Goal: Information Seeking & Learning: Learn about a topic

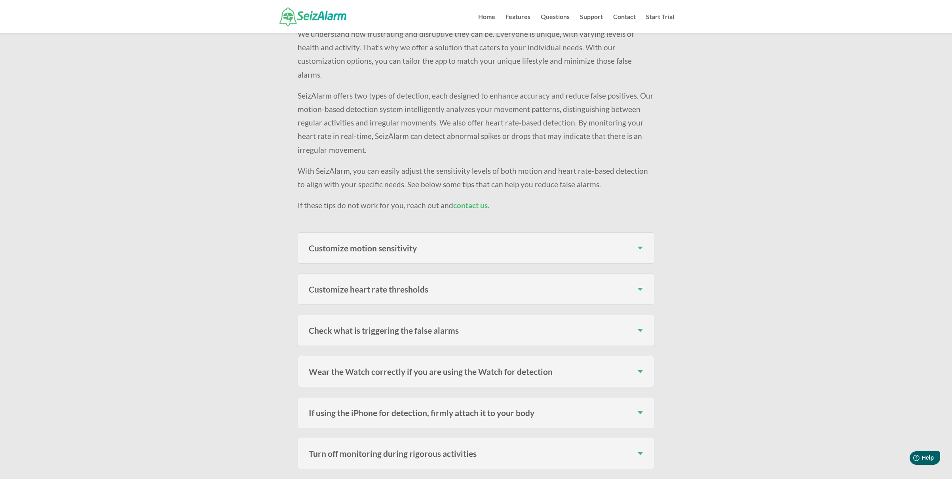
scroll to position [106, 0]
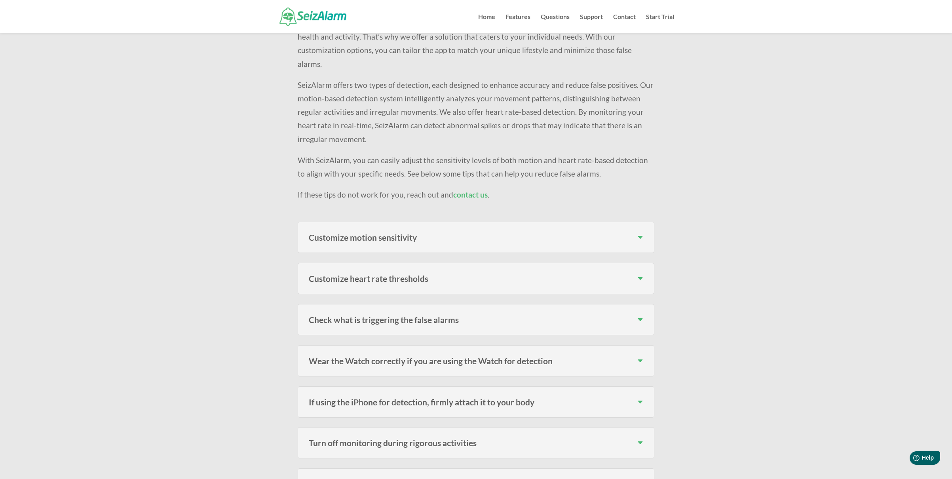
click at [368, 233] on h3 "Customize motion sensitivity" at bounding box center [476, 237] width 335 height 8
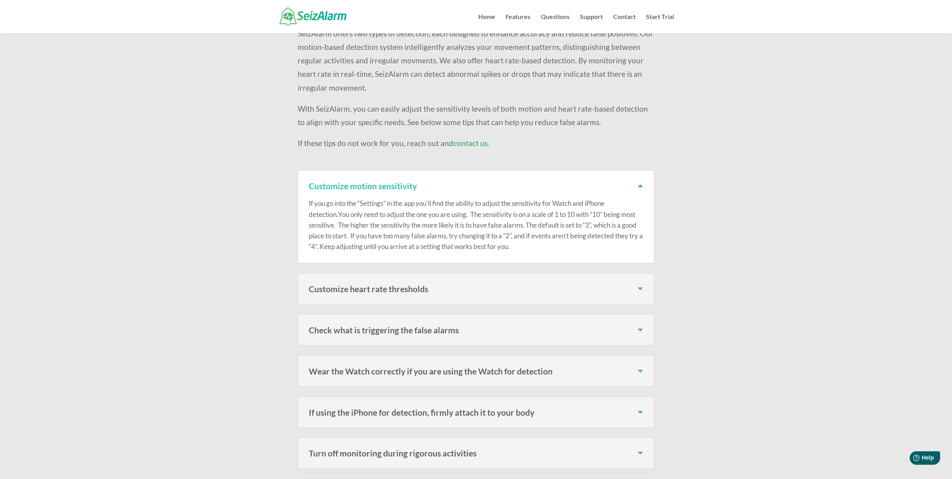
scroll to position [158, 0]
click at [373, 189] on div "If you go into the “Settings” in the app you’ll find the ability to adjust the …" at bounding box center [476, 220] width 335 height 62
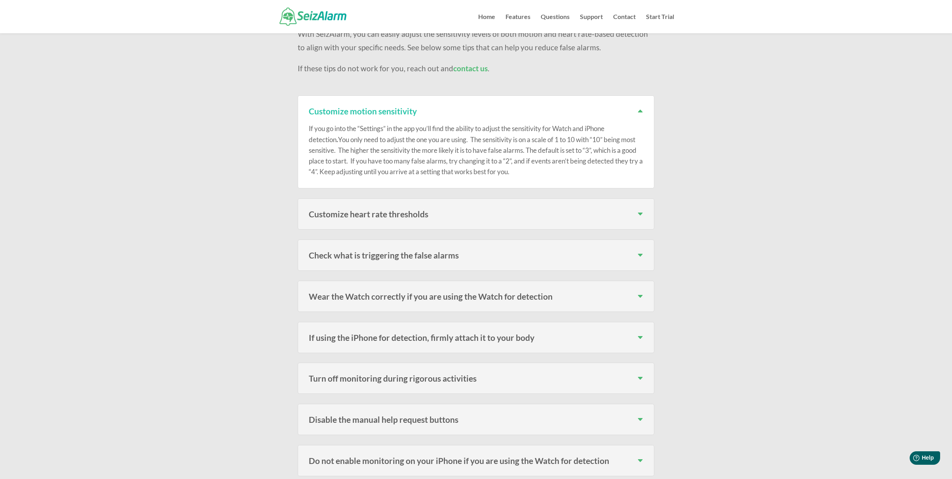
scroll to position [238, 0]
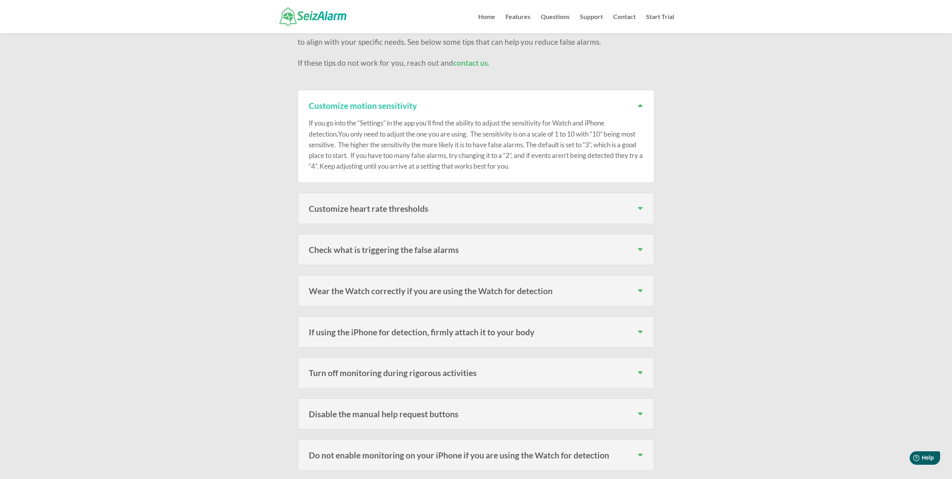
click at [363, 204] on h3 "Customize heart rate thresholds" at bounding box center [476, 208] width 335 height 8
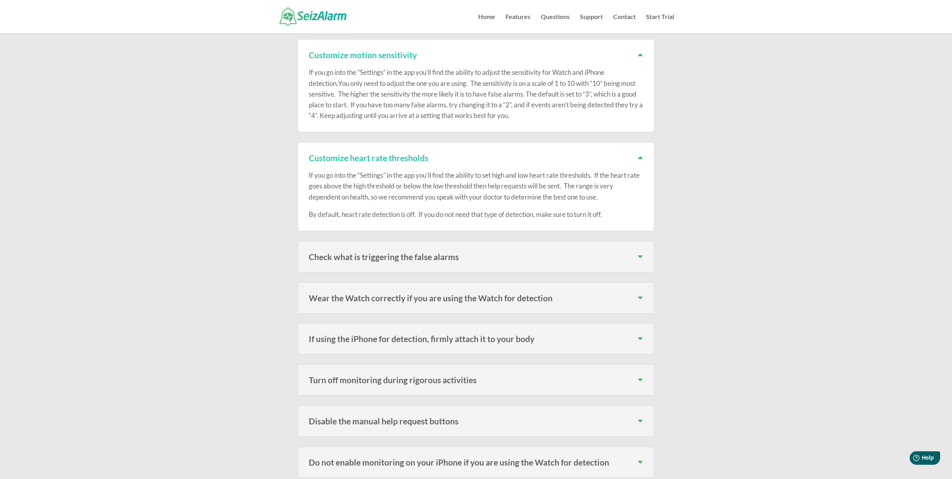
scroll to position [330, 0]
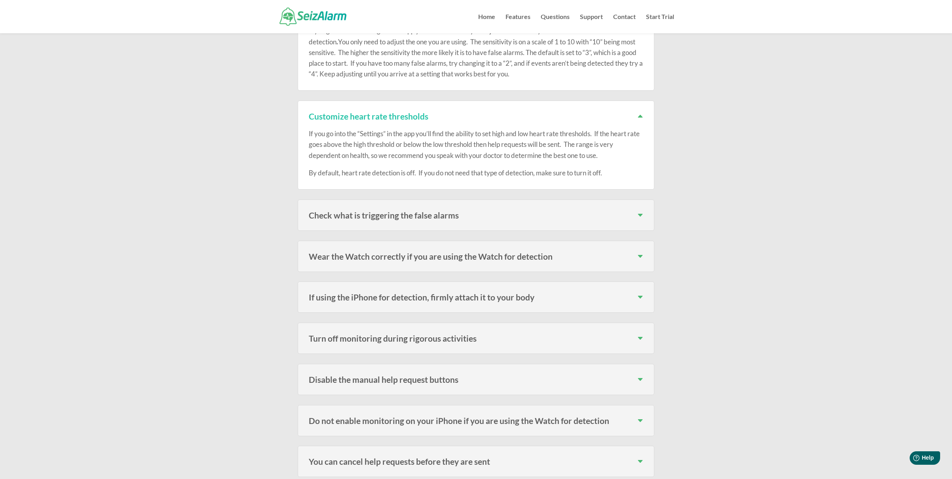
click at [340, 211] on h3 "Check what is triggering the false alarms" at bounding box center [476, 215] width 335 height 8
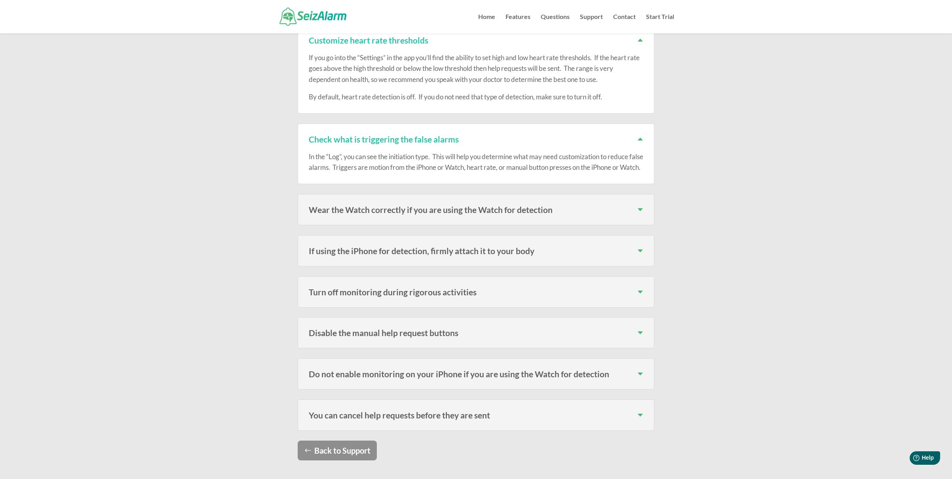
scroll to position [409, 0]
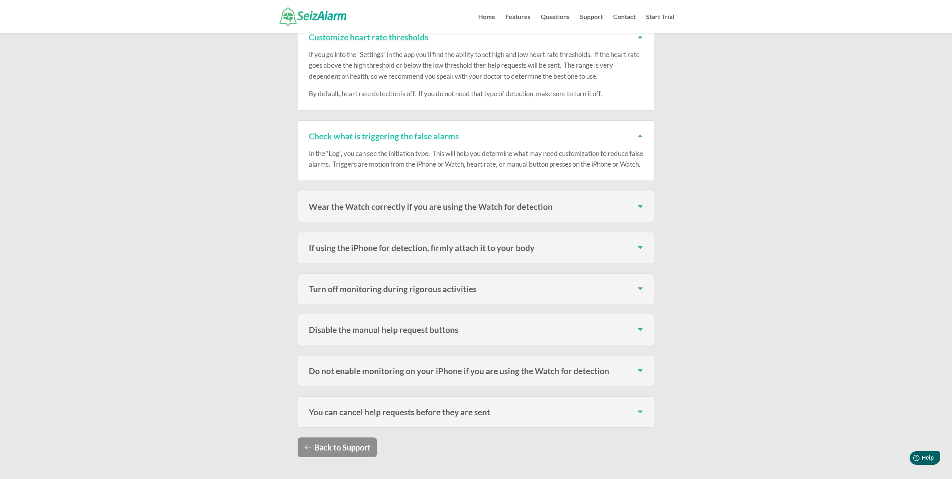
click at [366, 208] on h3 "Wear the Watch correctly if you are using the Watch for detection" at bounding box center [476, 206] width 335 height 8
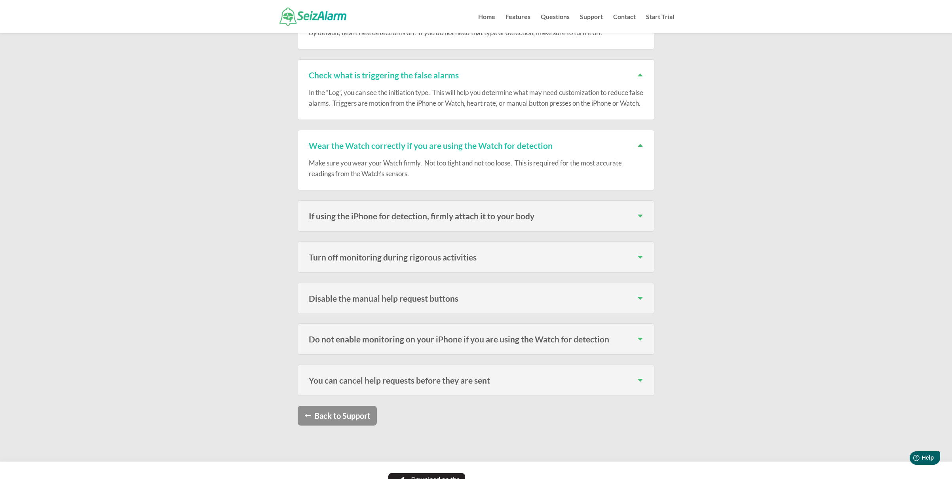
scroll to position [475, 0]
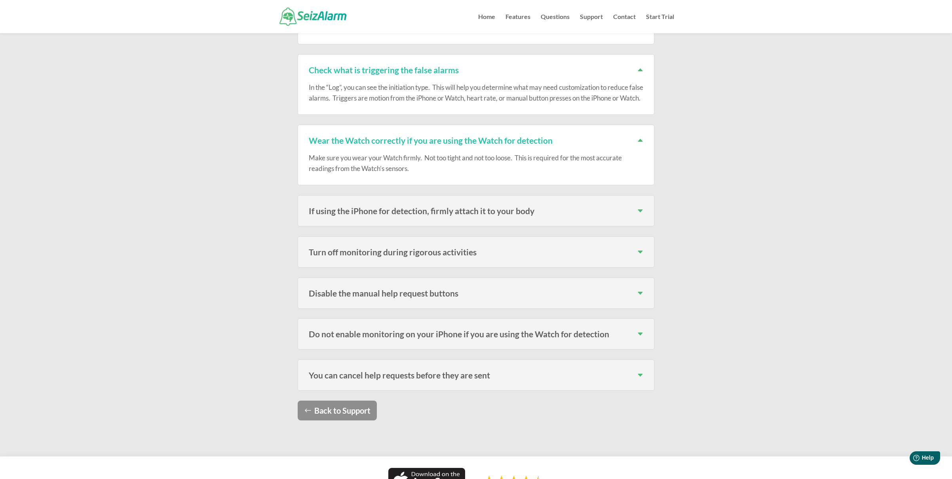
click at [371, 248] on h3 "Turn off monitoring during rigorous activities" at bounding box center [476, 252] width 335 height 8
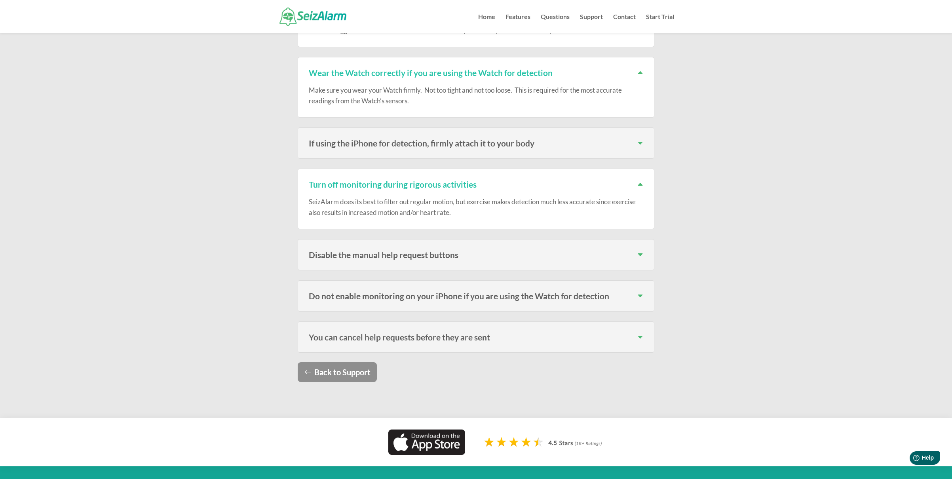
scroll to position [581, 0]
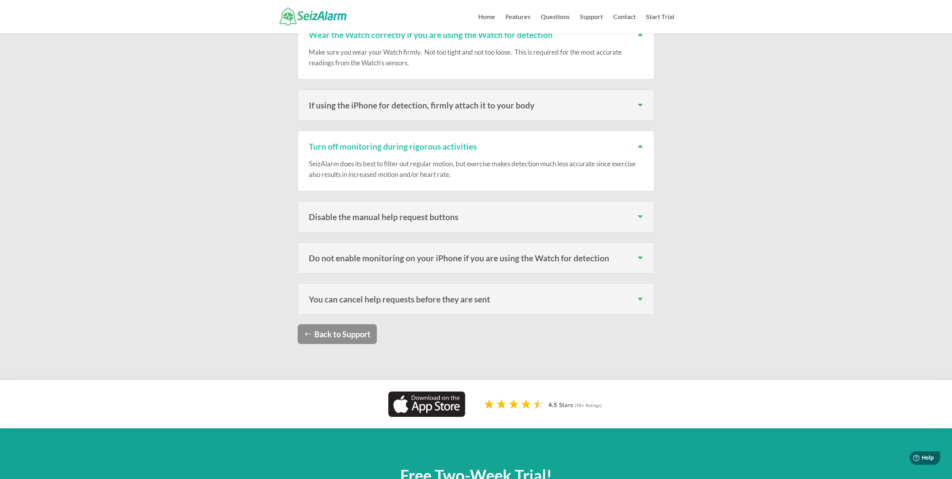
click at [353, 218] on h3 "Disable the manual help request buttons" at bounding box center [476, 217] width 335 height 8
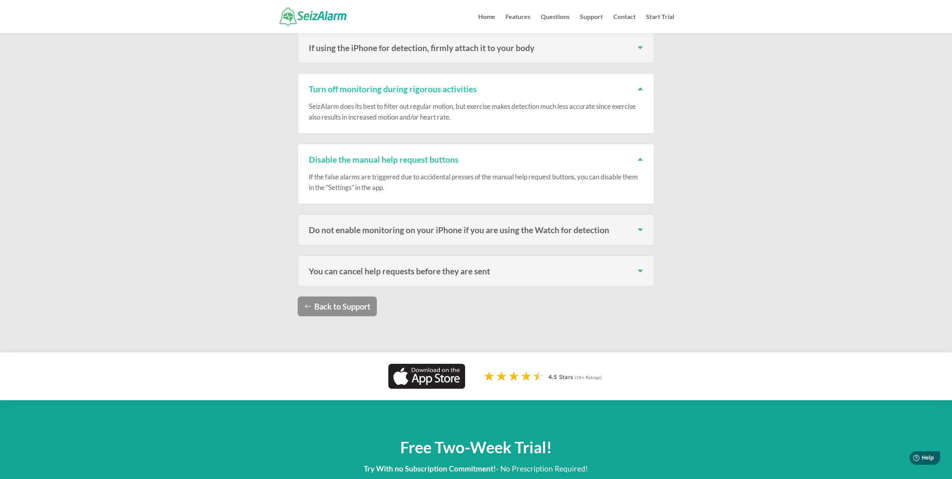
scroll to position [647, 0]
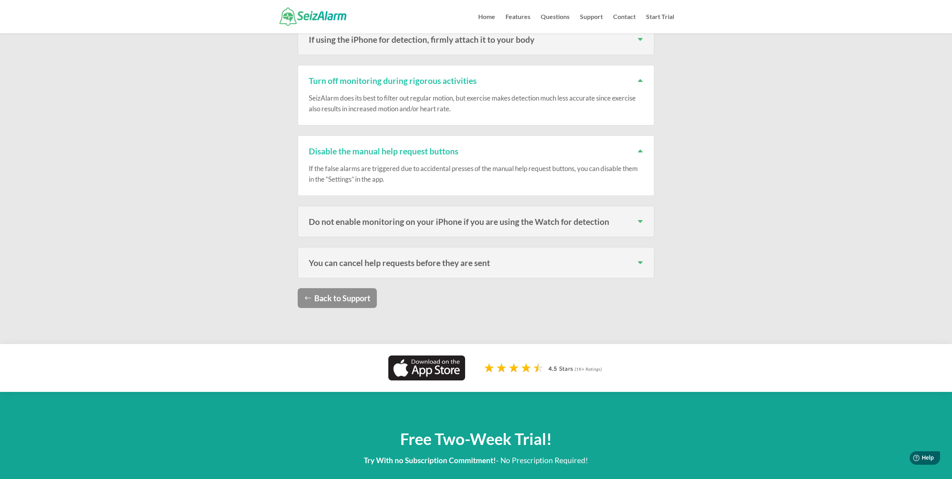
click at [363, 220] on h3 "Do not enable monitoring on your iPhone if you are using the Watch for detection" at bounding box center [476, 221] width 335 height 8
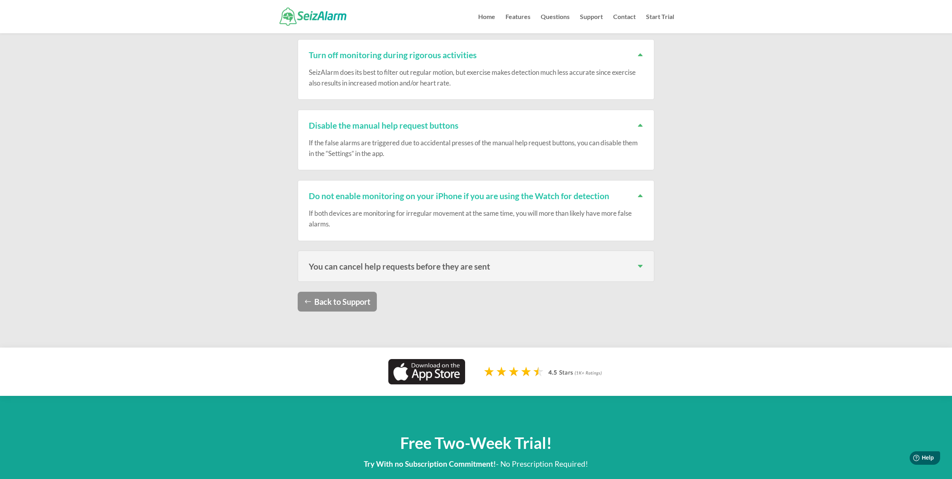
scroll to position [673, 0]
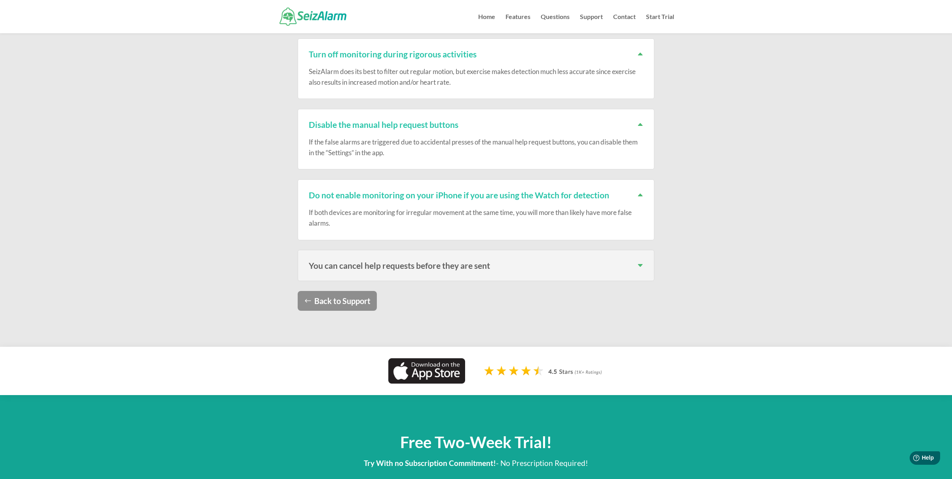
click at [411, 262] on h3 "You can cancel help requests before they are sent" at bounding box center [476, 265] width 335 height 8
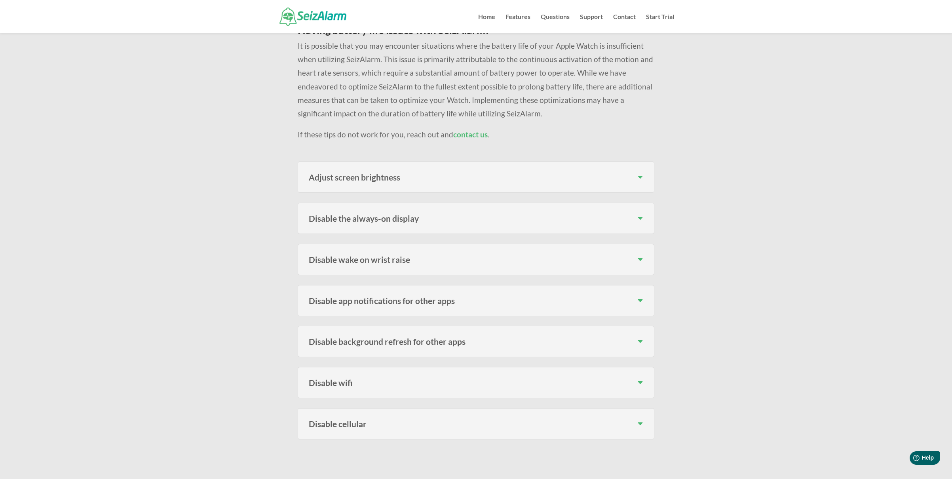
scroll to position [106, 0]
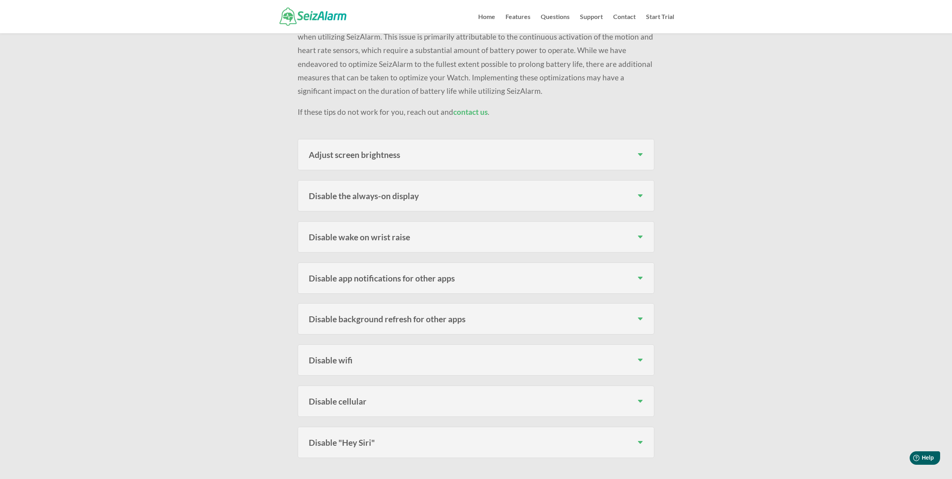
click at [361, 156] on h3 "Adjust screen brightness" at bounding box center [476, 154] width 335 height 8
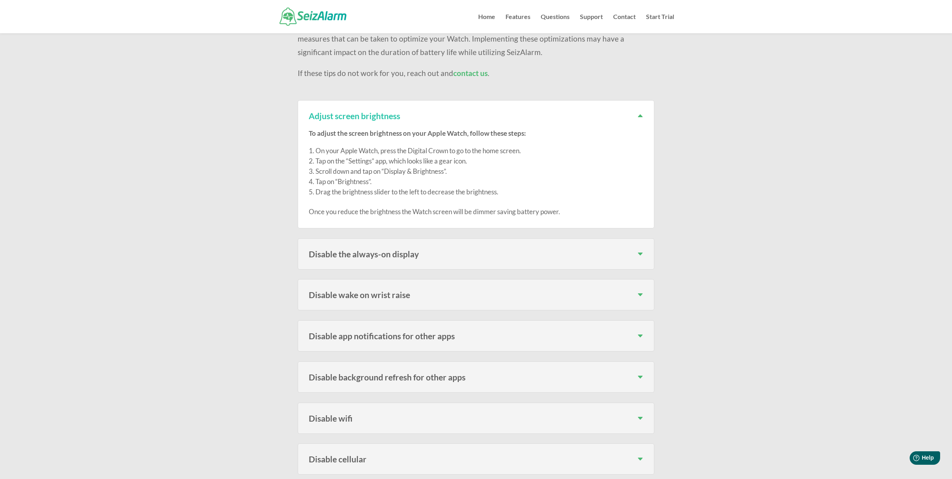
scroll to position [171, 0]
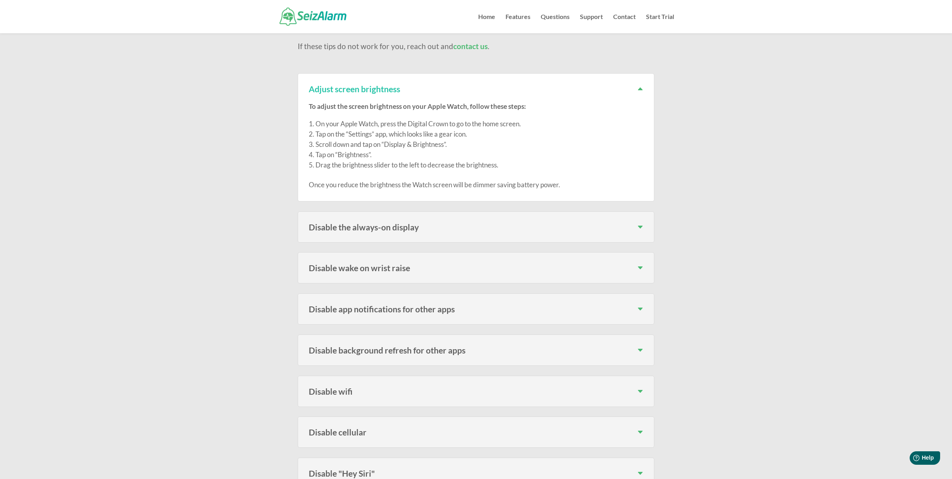
click at [335, 229] on h3 "Disable the always-on display" at bounding box center [476, 227] width 335 height 8
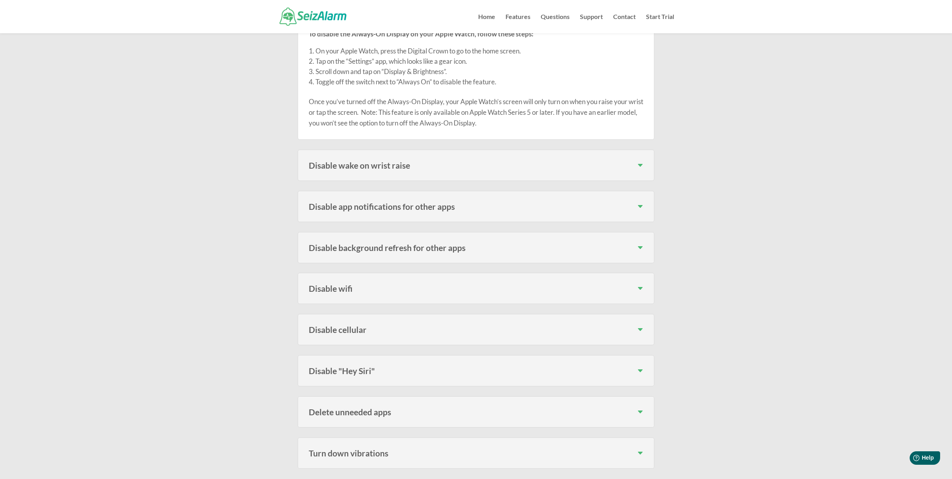
scroll to position [396, 0]
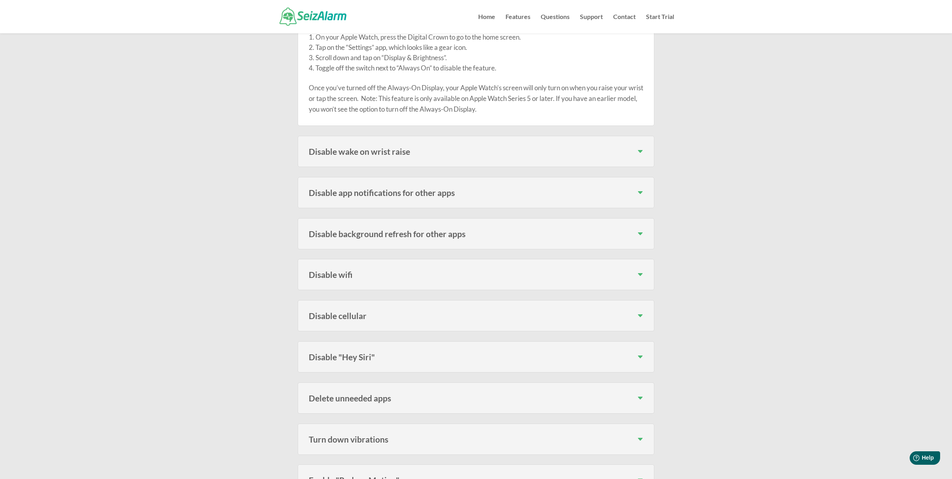
click at [368, 157] on div "Disable wake on wrist raise To disable Wake on Wrist Raise on your Apple Watch,…" at bounding box center [476, 151] width 357 height 31
click at [373, 145] on div "Disable wake on wrist raise To disable Wake on Wrist Raise on your Apple Watch,…" at bounding box center [476, 151] width 357 height 31
click at [375, 153] on h3 "Disable wake on wrist raise" at bounding box center [476, 151] width 335 height 8
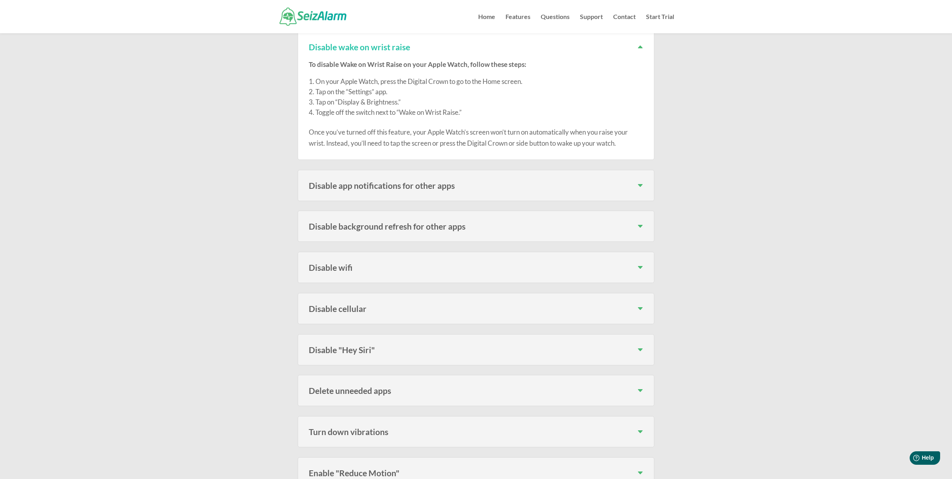
scroll to position [528, 0]
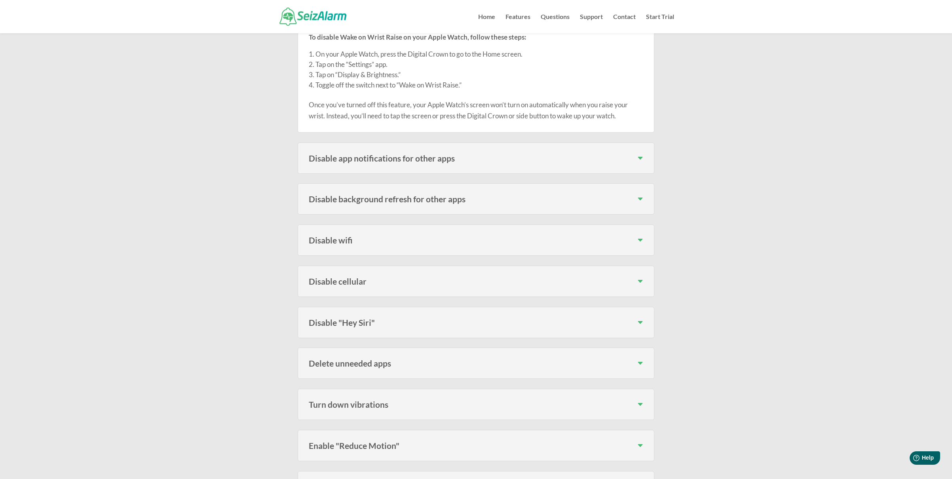
click at [371, 166] on div "Disable app notifications for other apps Having notifications enabled for apps …" at bounding box center [476, 158] width 357 height 31
click at [373, 159] on h3 "Disable app notifications for other apps" at bounding box center [476, 158] width 335 height 8
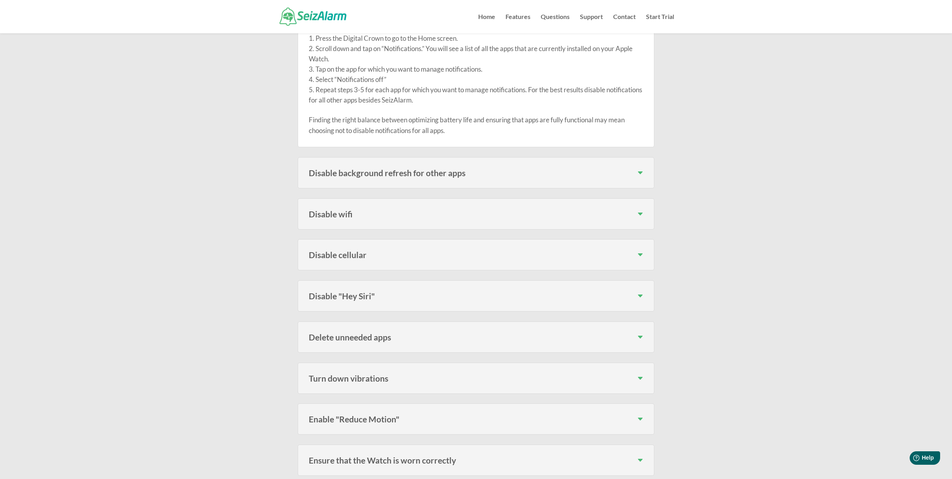
scroll to position [819, 0]
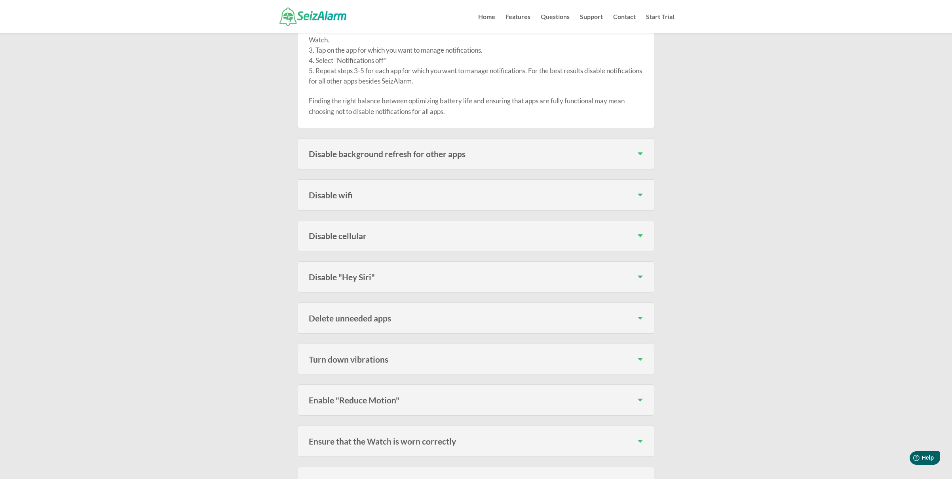
click at [350, 160] on div "Disable background refresh for other apps To disable background app refresh on …" at bounding box center [476, 153] width 357 height 31
click at [362, 153] on h3 "Disable background refresh for other apps" at bounding box center [476, 154] width 335 height 8
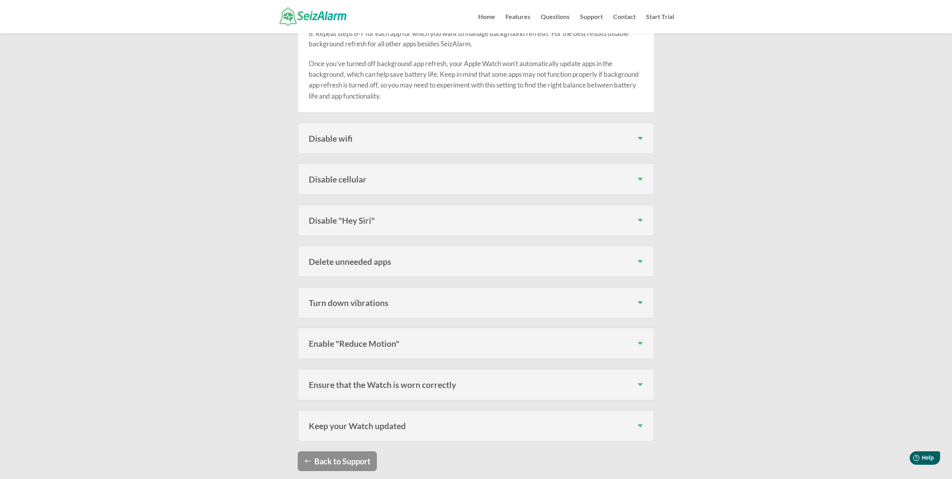
scroll to position [1056, 0]
click at [345, 140] on h3 "Disable wifi" at bounding box center [476, 138] width 335 height 8
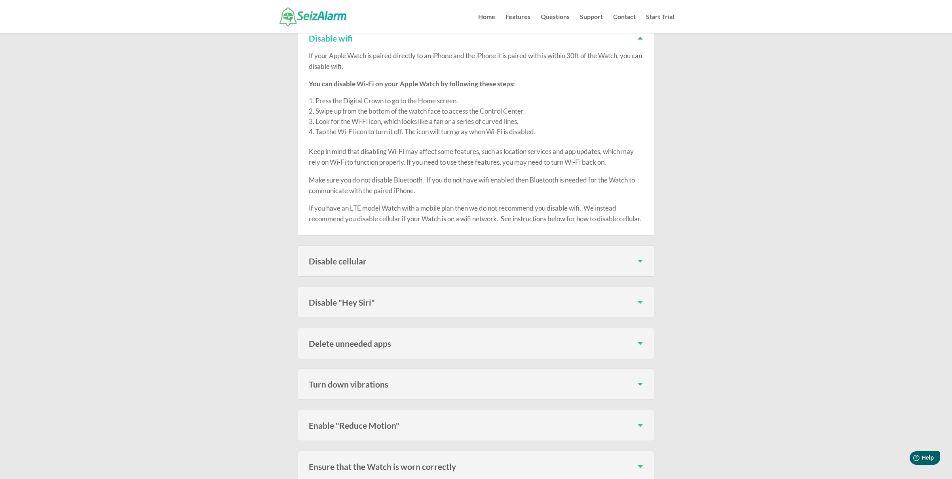
scroll to position [1201, 0]
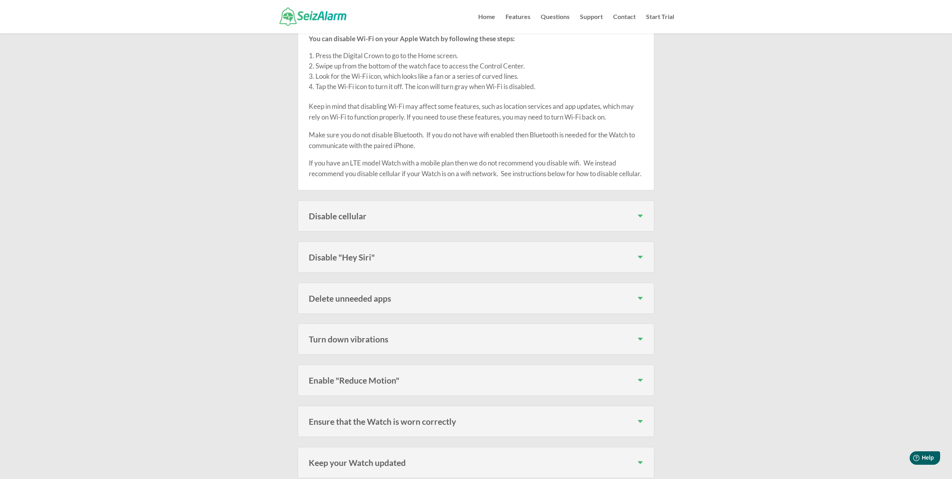
drag, startPoint x: 350, startPoint y: 308, endPoint x: 341, endPoint y: 307, distance: 8.3
click at [349, 303] on h3 "Delete unneeded apps" at bounding box center [476, 298] width 335 height 8
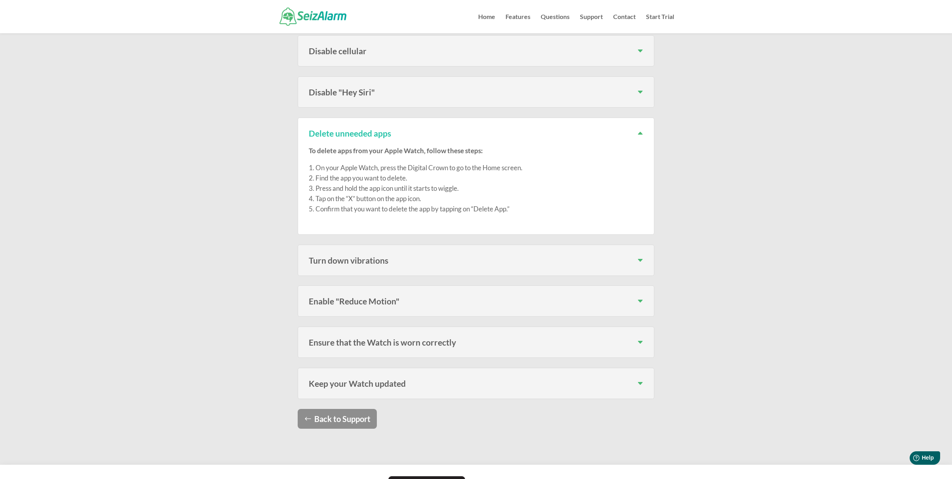
scroll to position [1373, 0]
